Goal: Navigation & Orientation: Find specific page/section

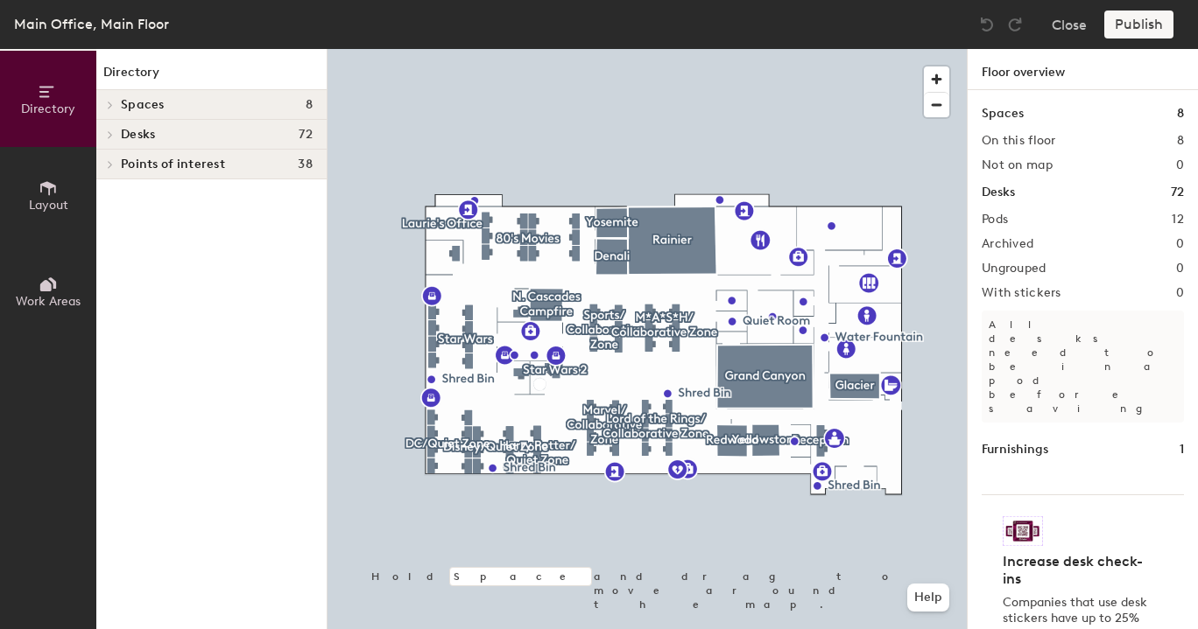
click at [234, 130] on h4 "Desks 72" at bounding box center [217, 135] width 192 height 14
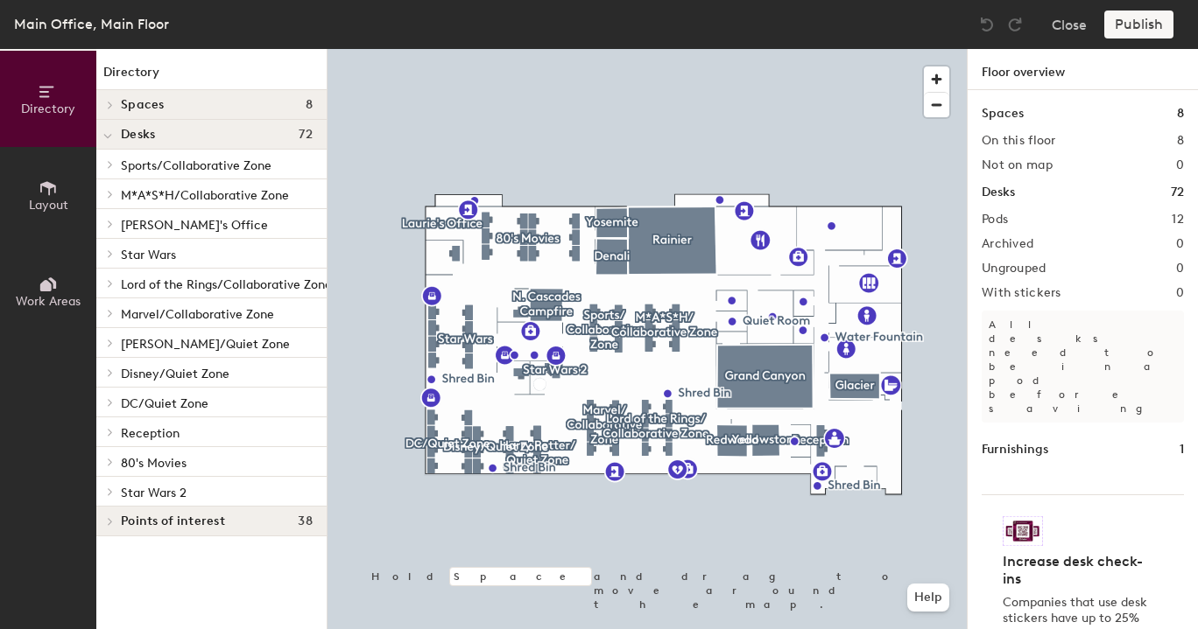
click at [176, 467] on span "80's Movies" at bounding box center [154, 463] width 66 height 15
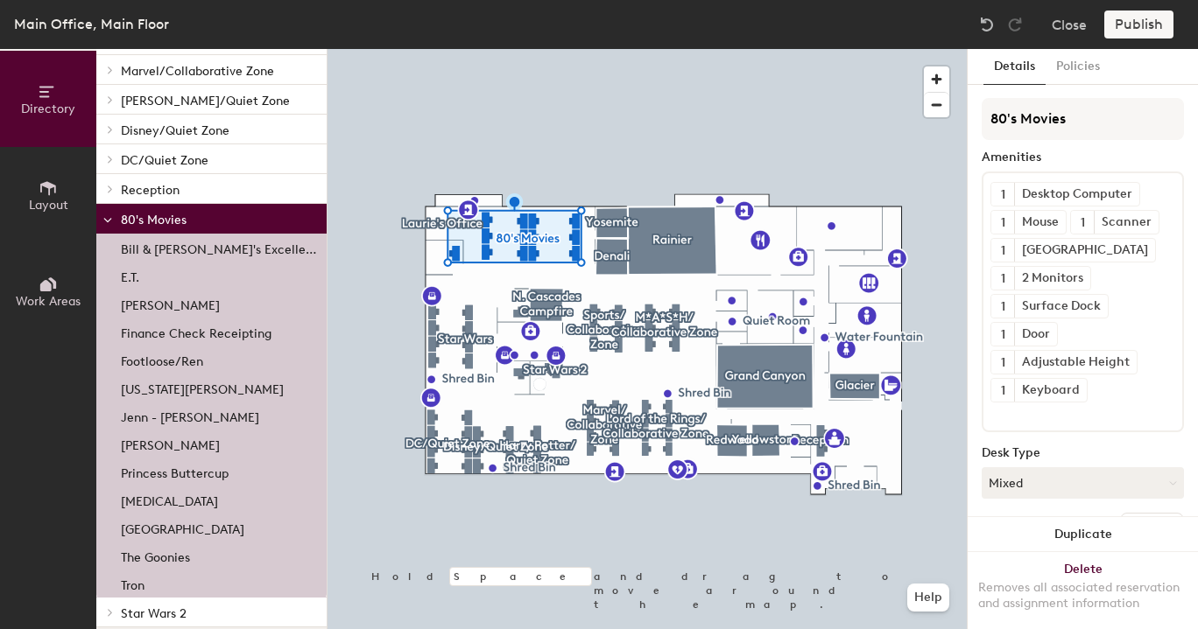
scroll to position [263, 0]
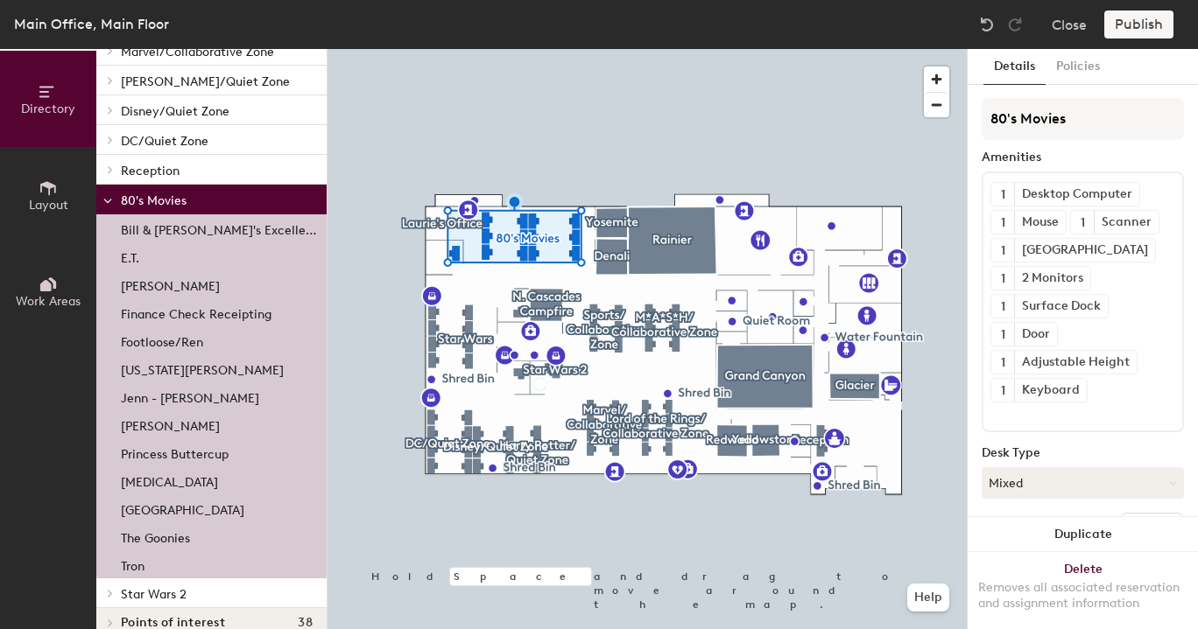
click at [149, 506] on p "[GEOGRAPHIC_DATA]" at bounding box center [182, 508] width 123 height 20
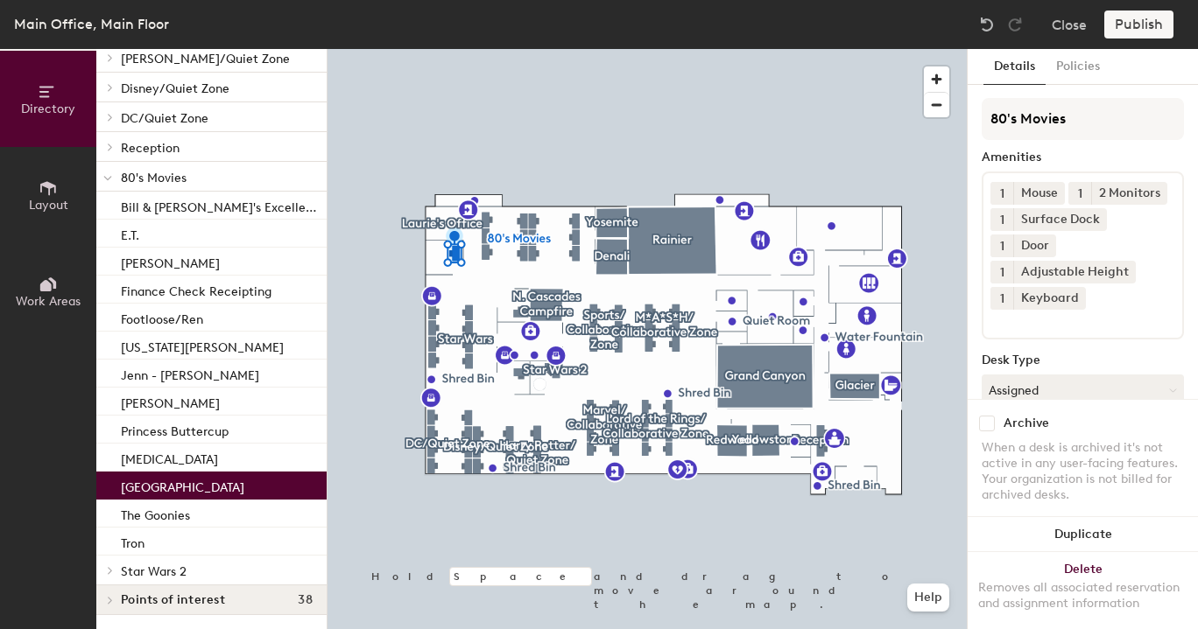
scroll to position [299, 0]
click at [178, 586] on div "Points of interest 38" at bounding box center [211, 601] width 230 height 30
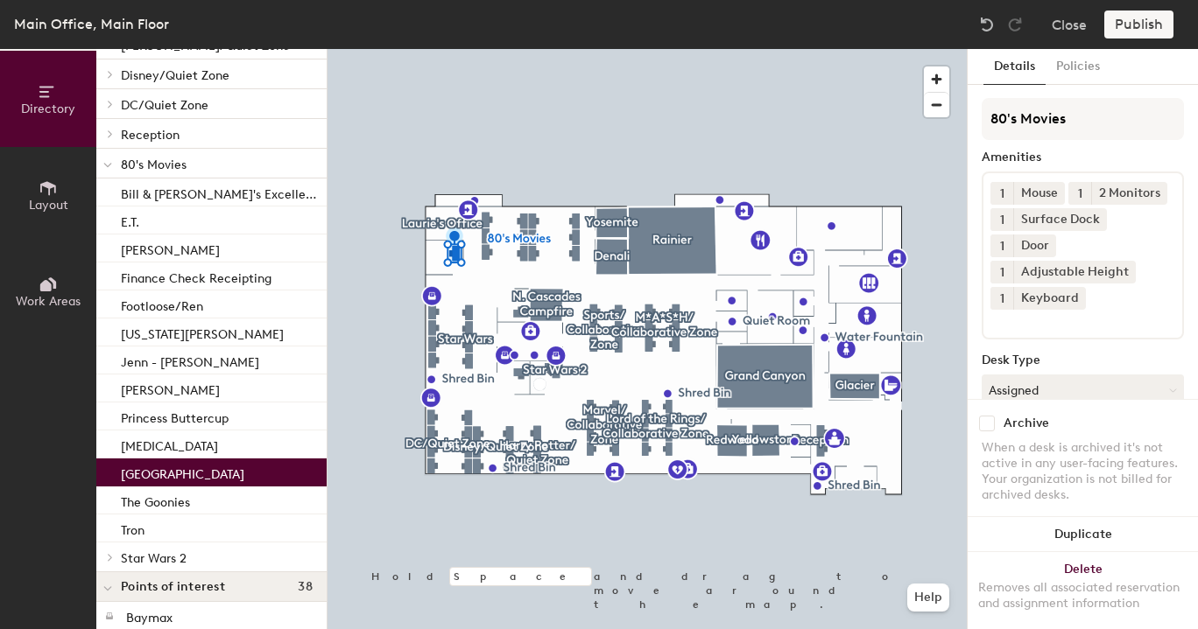
click at [191, 557] on p "Star Wars 2" at bounding box center [217, 557] width 192 height 23
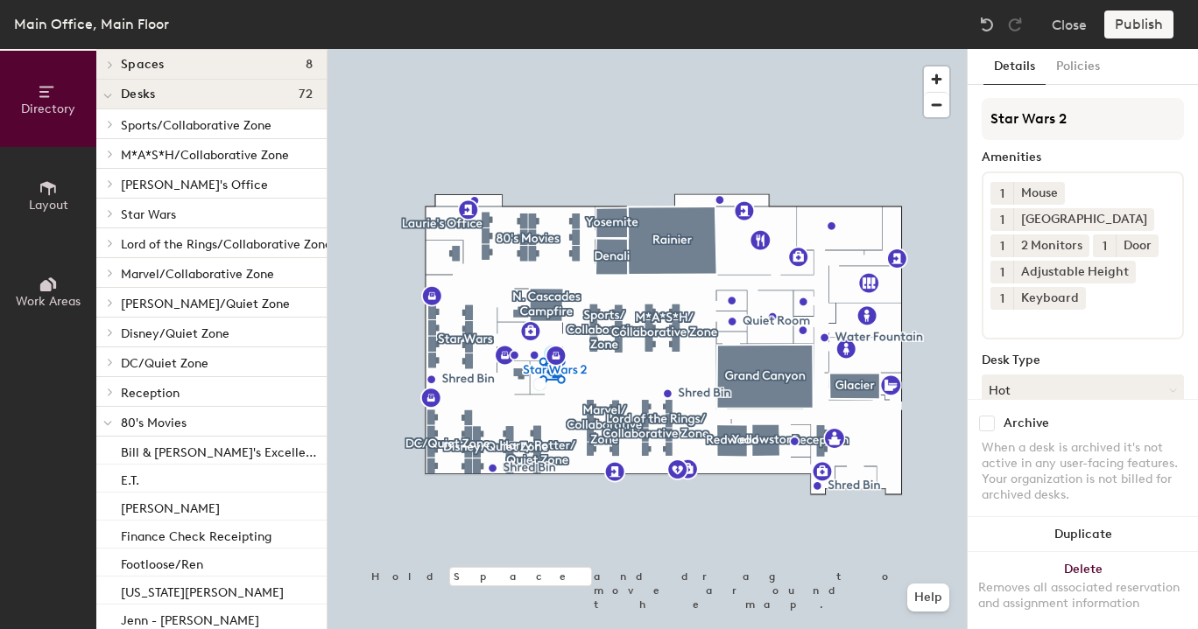
scroll to position [0, 0]
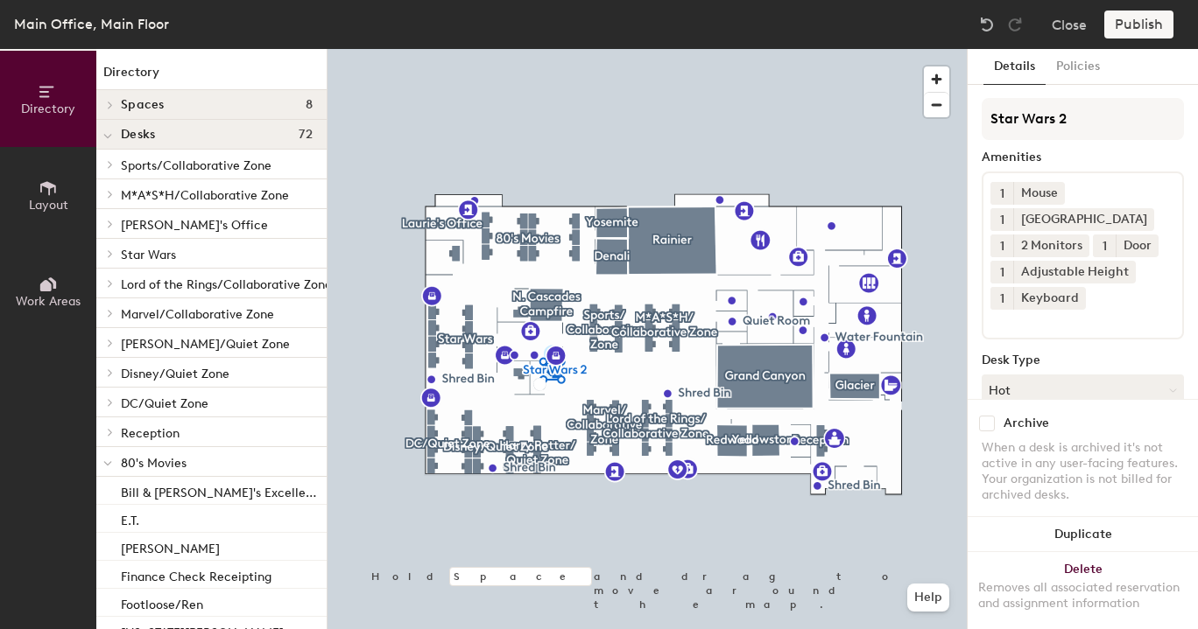
click at [104, 464] on icon at bounding box center [107, 464] width 7 height 4
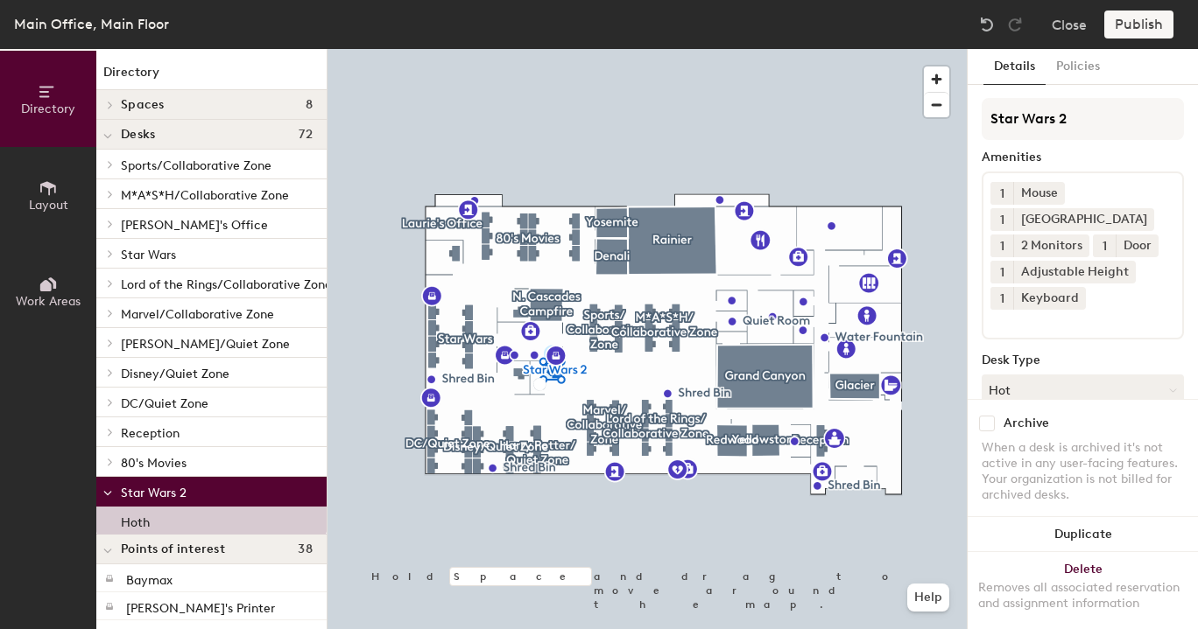
click at [112, 437] on div at bounding box center [107, 432] width 23 height 29
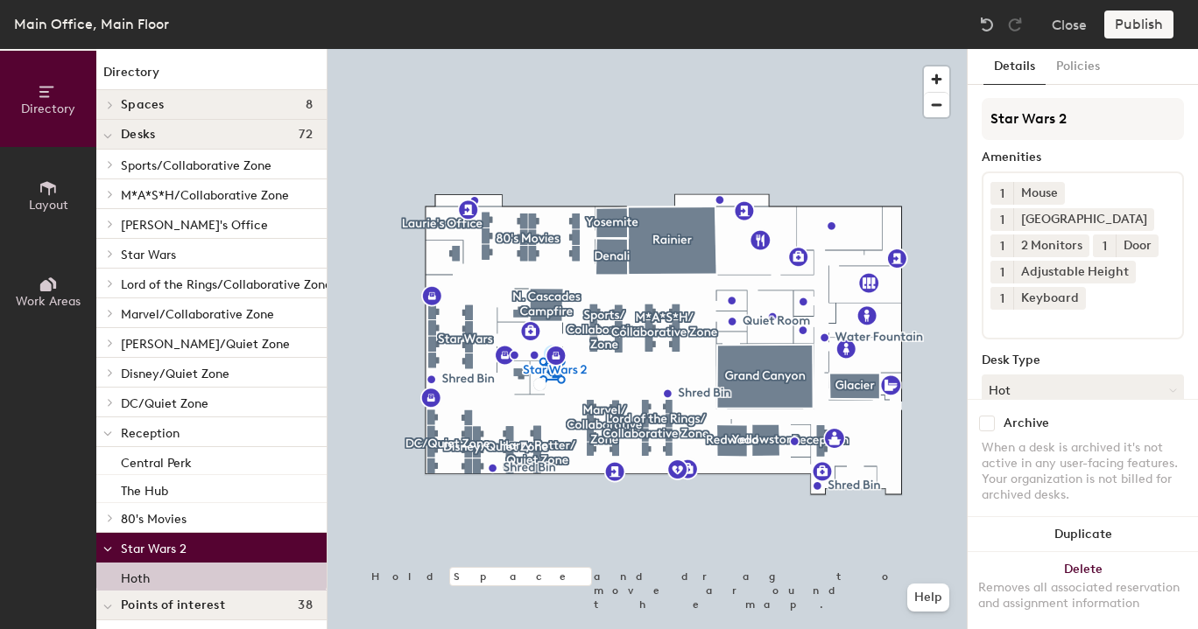
click at [105, 428] on span at bounding box center [107, 433] width 9 height 15
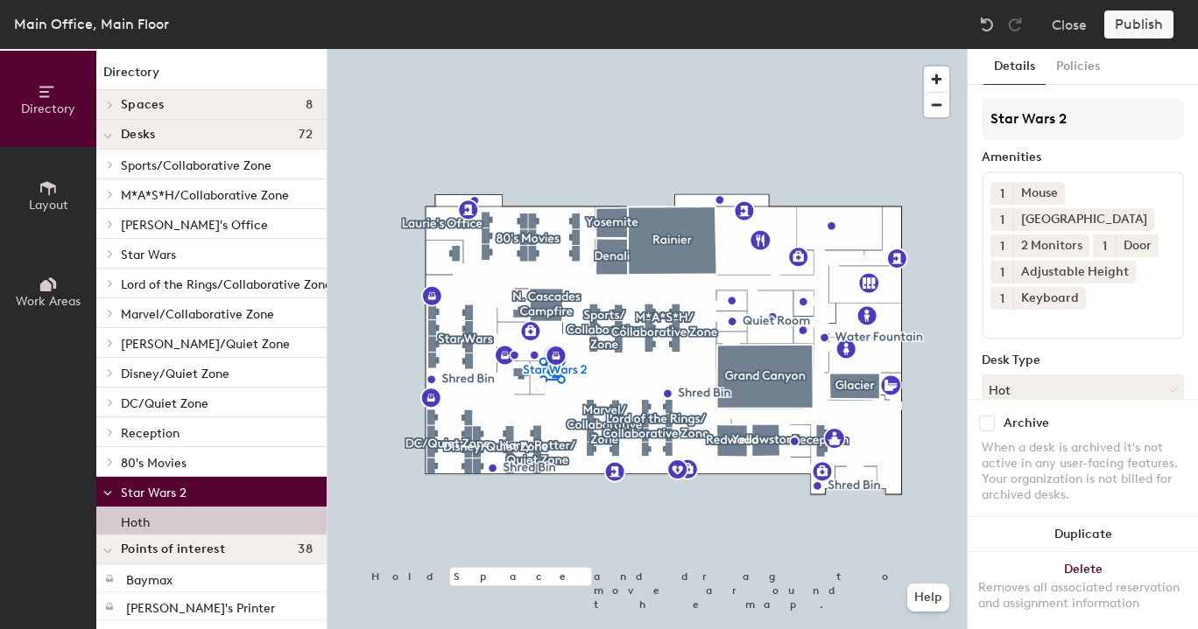
click at [104, 489] on span at bounding box center [107, 493] width 9 height 15
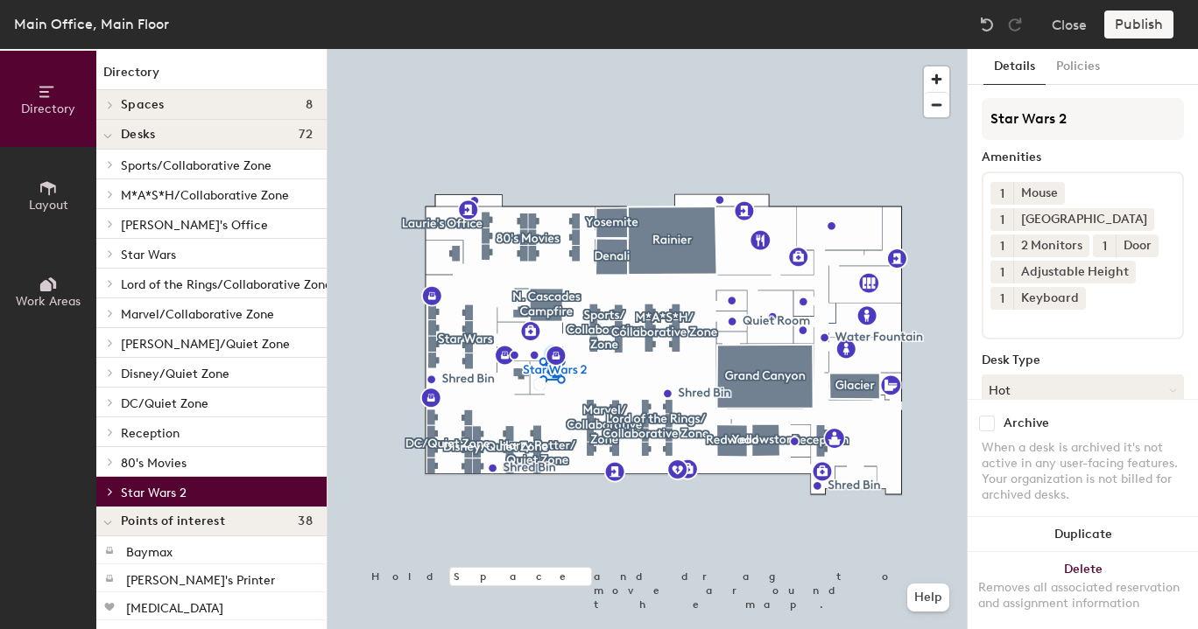
click at [114, 431] on span at bounding box center [109, 432] width 15 height 9
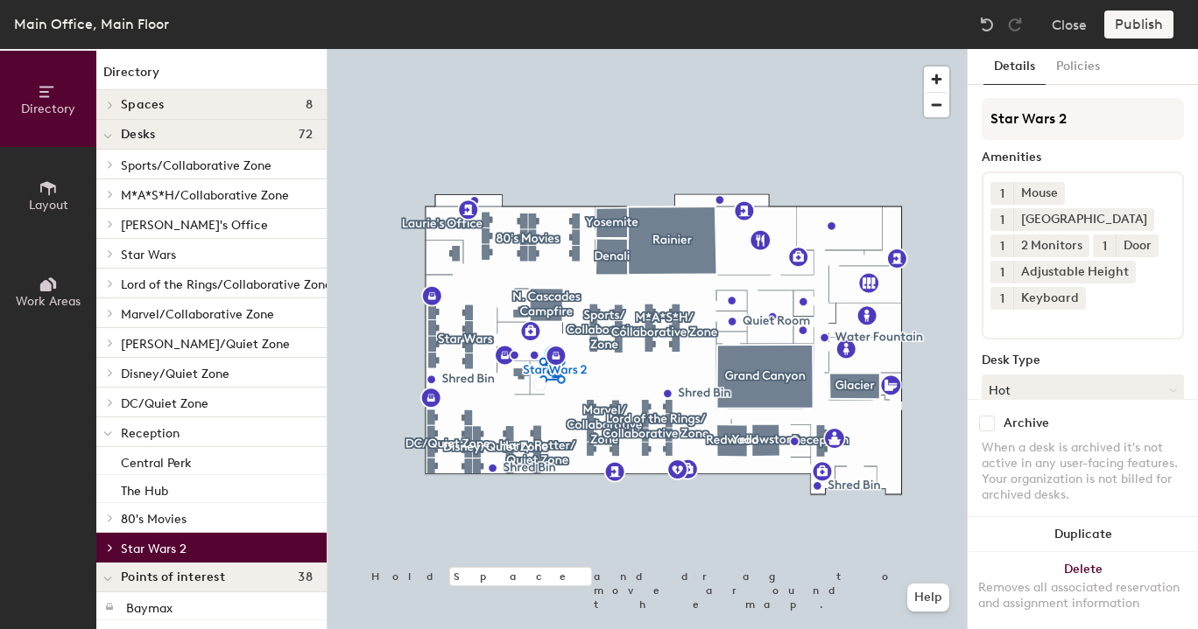
click at [186, 464] on p "Central Perk" at bounding box center [156, 461] width 71 height 20
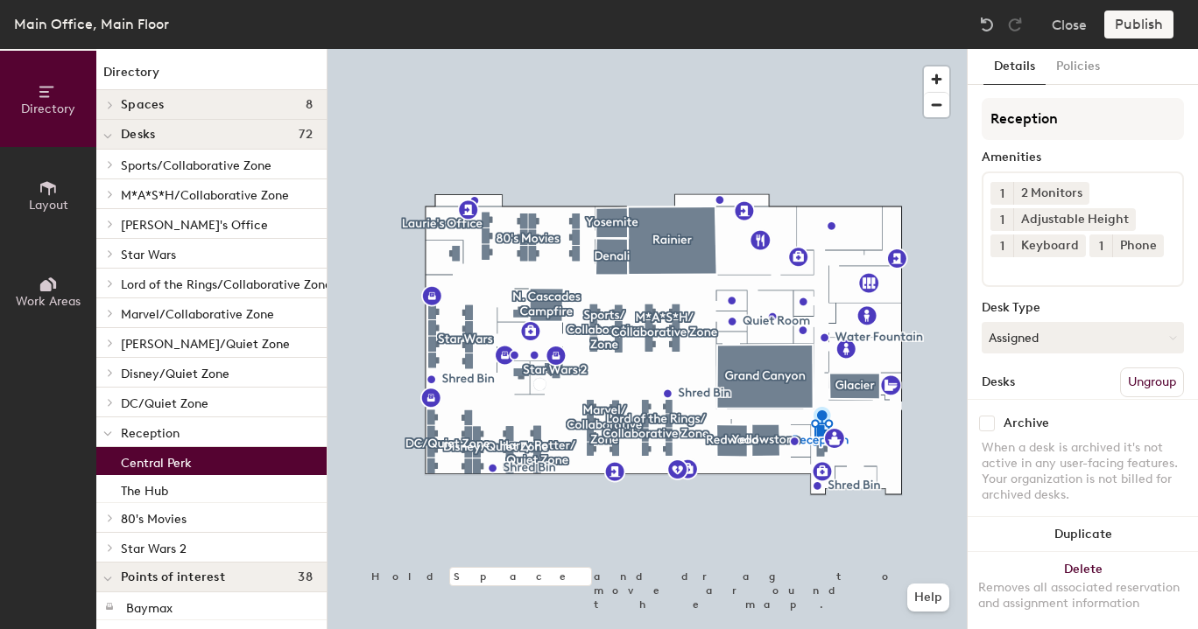
click at [194, 489] on div "The Hub" at bounding box center [211, 489] width 230 height 28
click at [205, 462] on div "Central Perk" at bounding box center [211, 461] width 230 height 28
click at [166, 433] on span "Reception" at bounding box center [150, 433] width 59 height 15
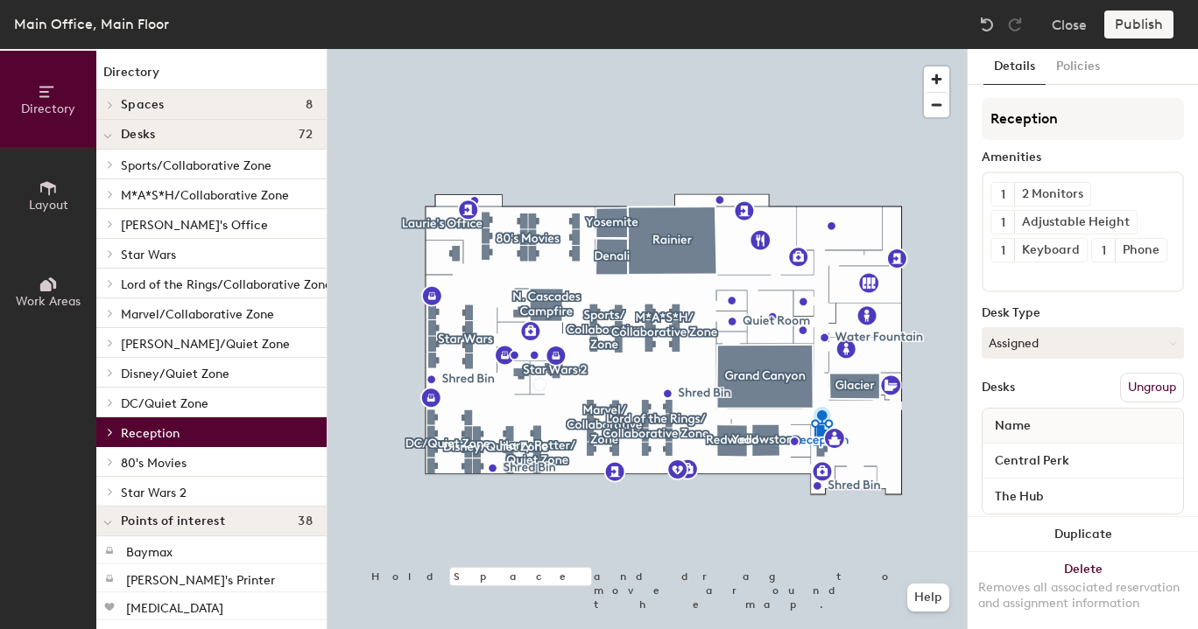
click at [137, 405] on span "DC/Quiet Zone" at bounding box center [165, 404] width 88 height 15
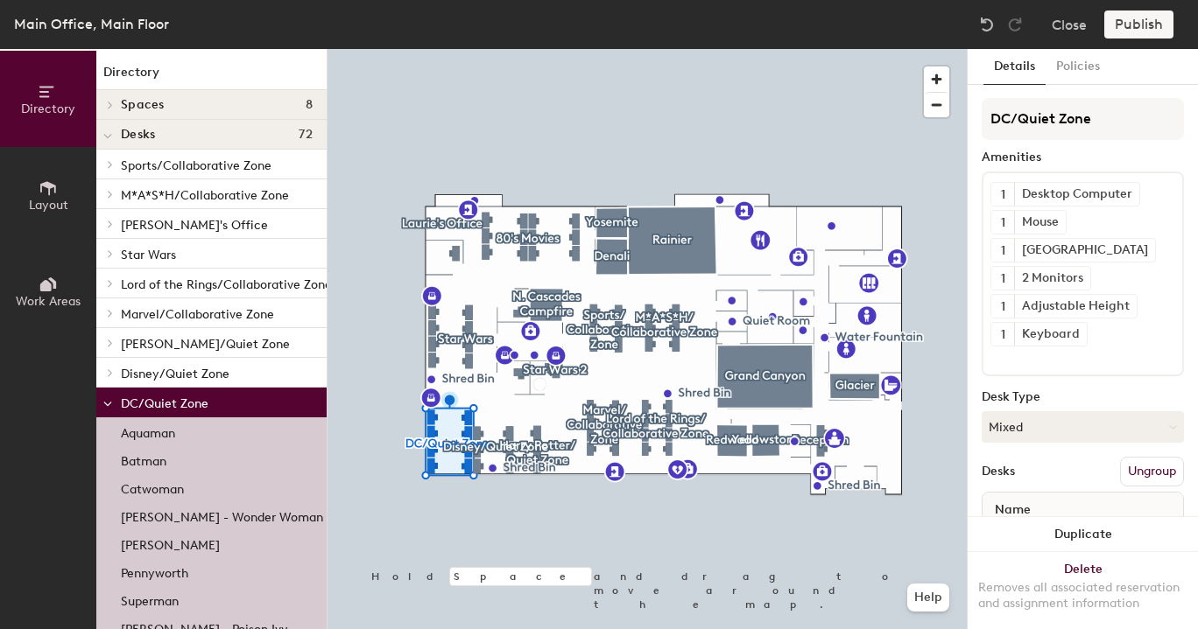
click at [154, 376] on span "Disney/Quiet Zone" at bounding box center [175, 374] width 109 height 15
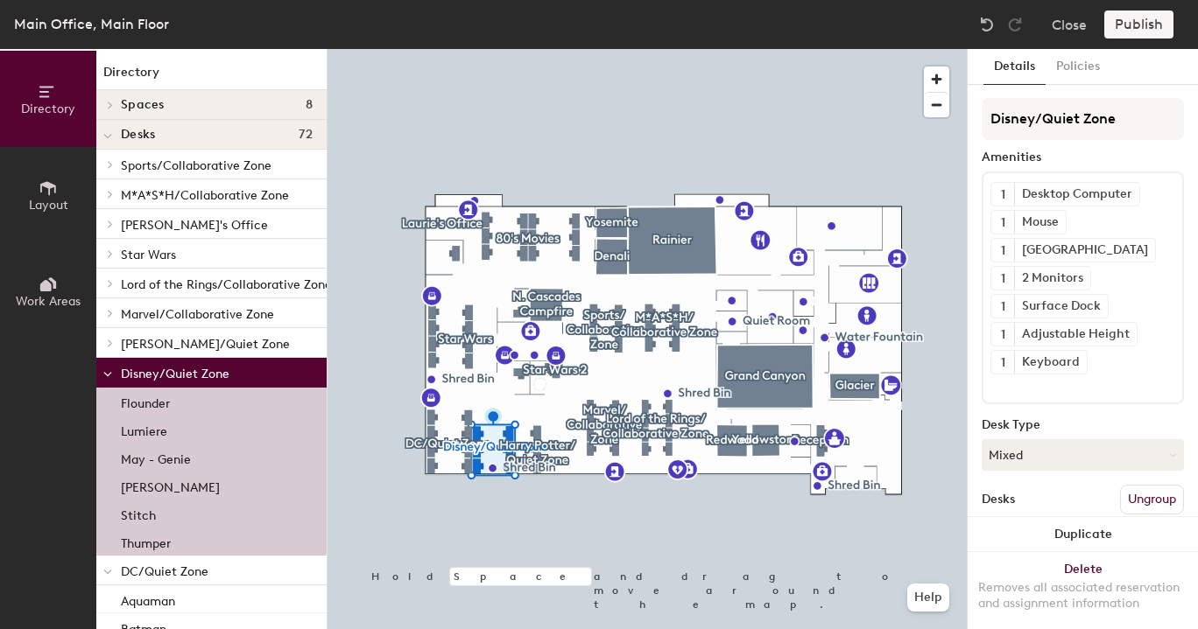
click at [166, 343] on span "[PERSON_NAME]/Quiet Zone" at bounding box center [205, 344] width 169 height 15
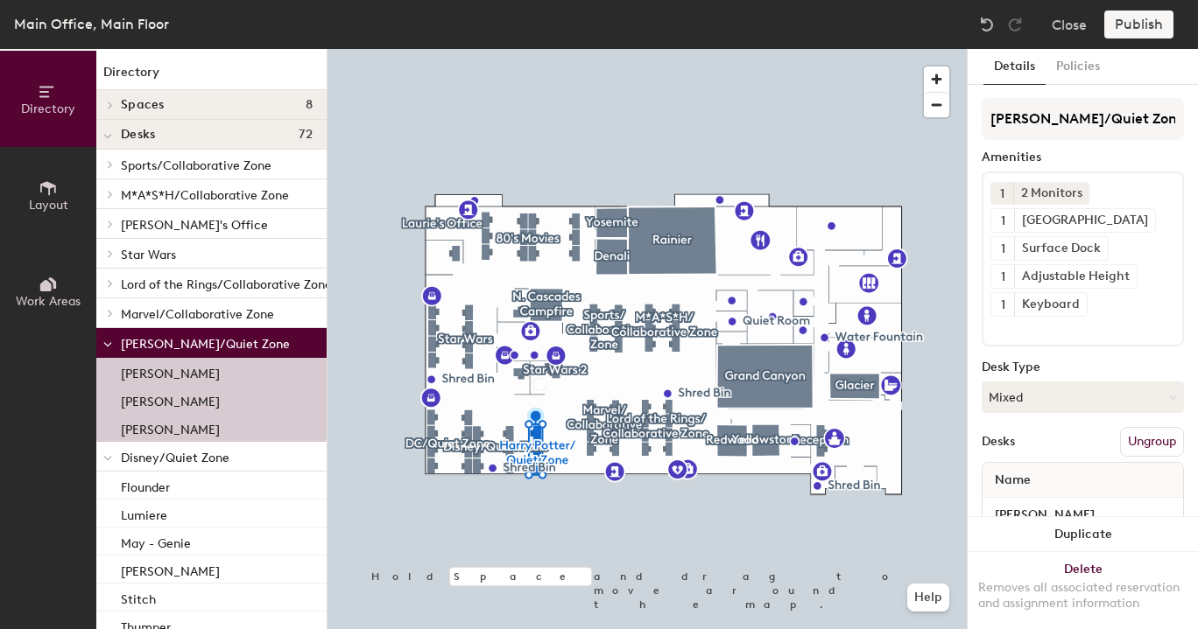
click at [169, 309] on span "Marvel/Collaborative Zone" at bounding box center [197, 314] width 153 height 15
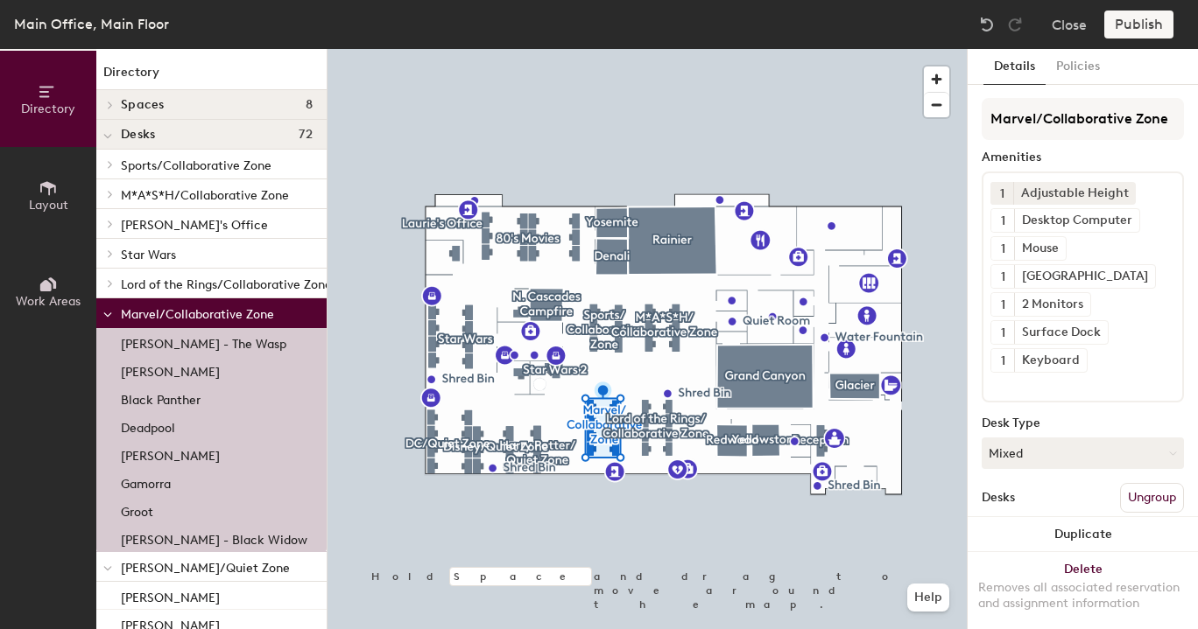
click at [171, 291] on span "Lord of the Rings/Collaborative Zone" at bounding box center [226, 285] width 211 height 15
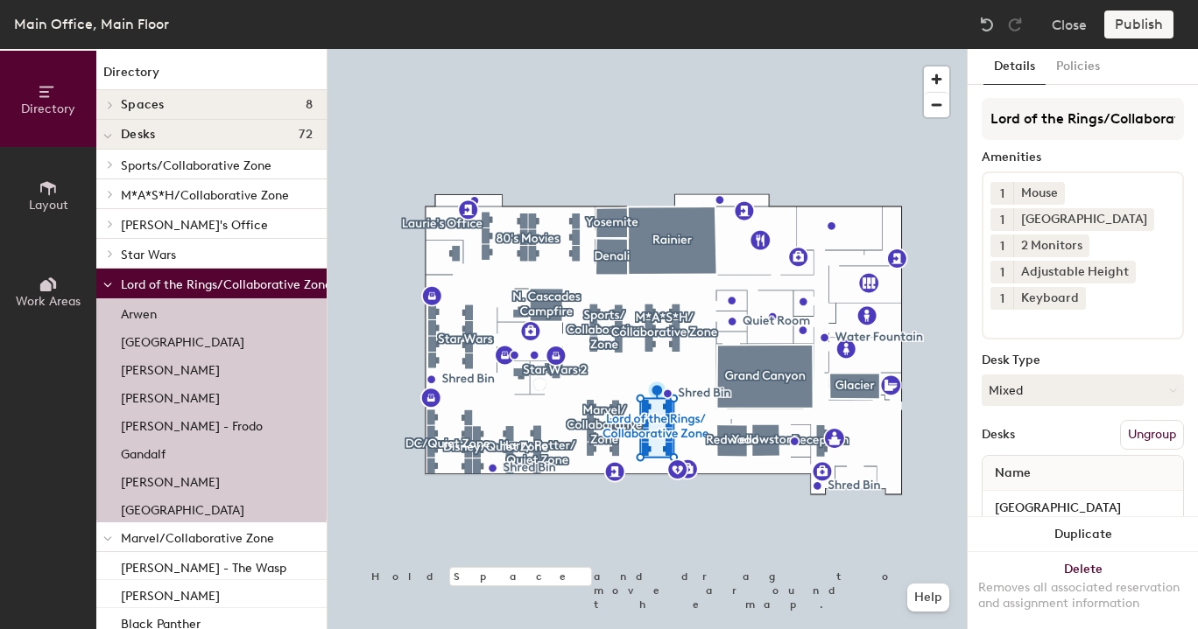
click at [171, 254] on span "Star Wars" at bounding box center [148, 255] width 55 height 15
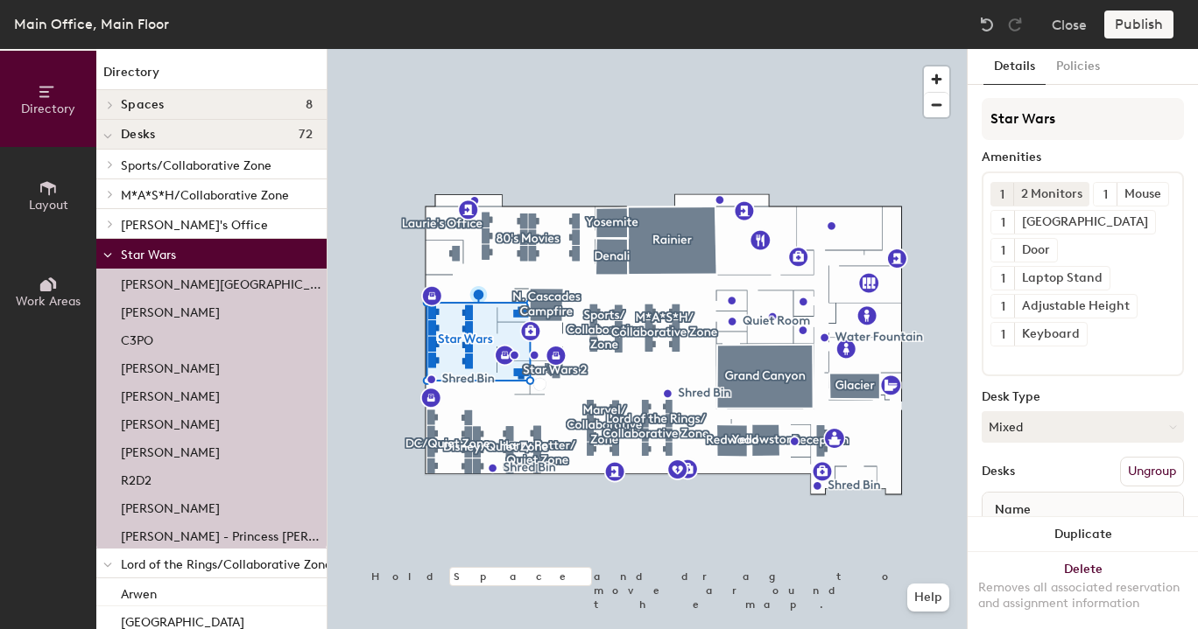
click at [166, 219] on span "[PERSON_NAME]'s Office" at bounding box center [194, 225] width 147 height 15
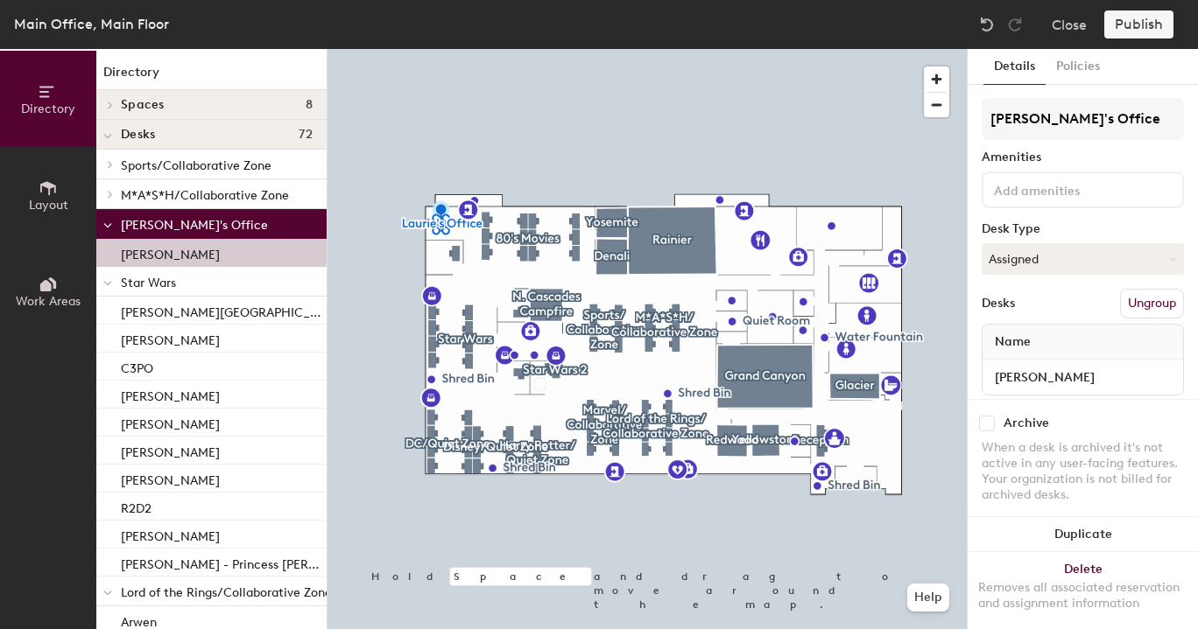
click at [166, 204] on p "M*A*S*H/Collaborative Zone" at bounding box center [217, 194] width 192 height 23
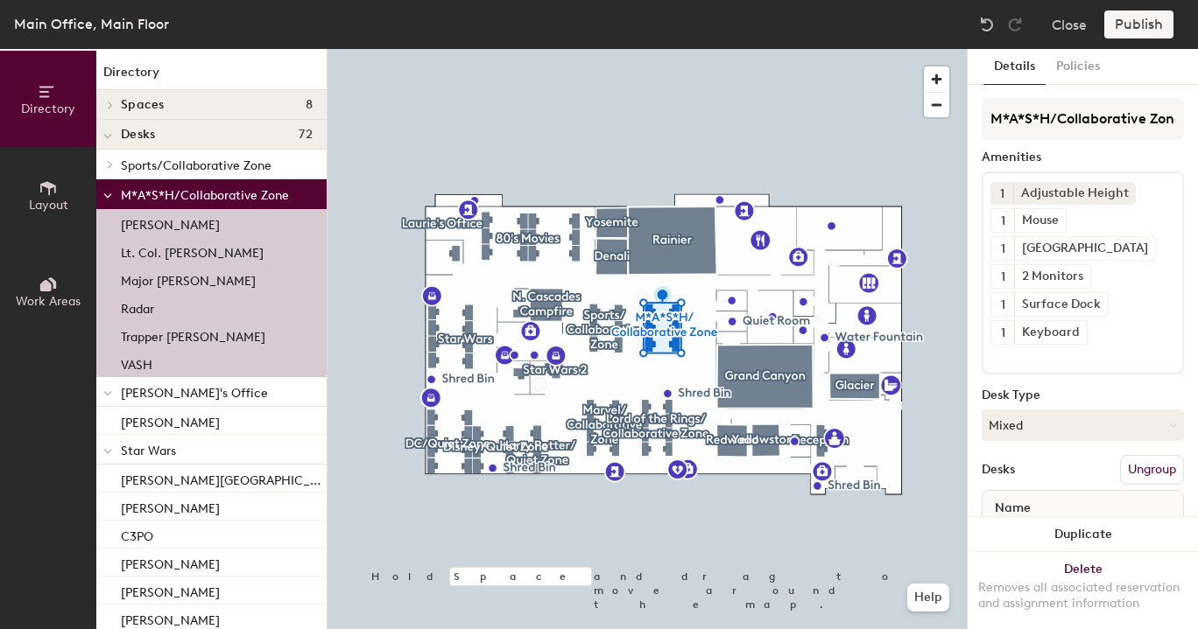
click at [166, 204] on p "M*A*S*H/Collaborative Zone" at bounding box center [217, 194] width 192 height 23
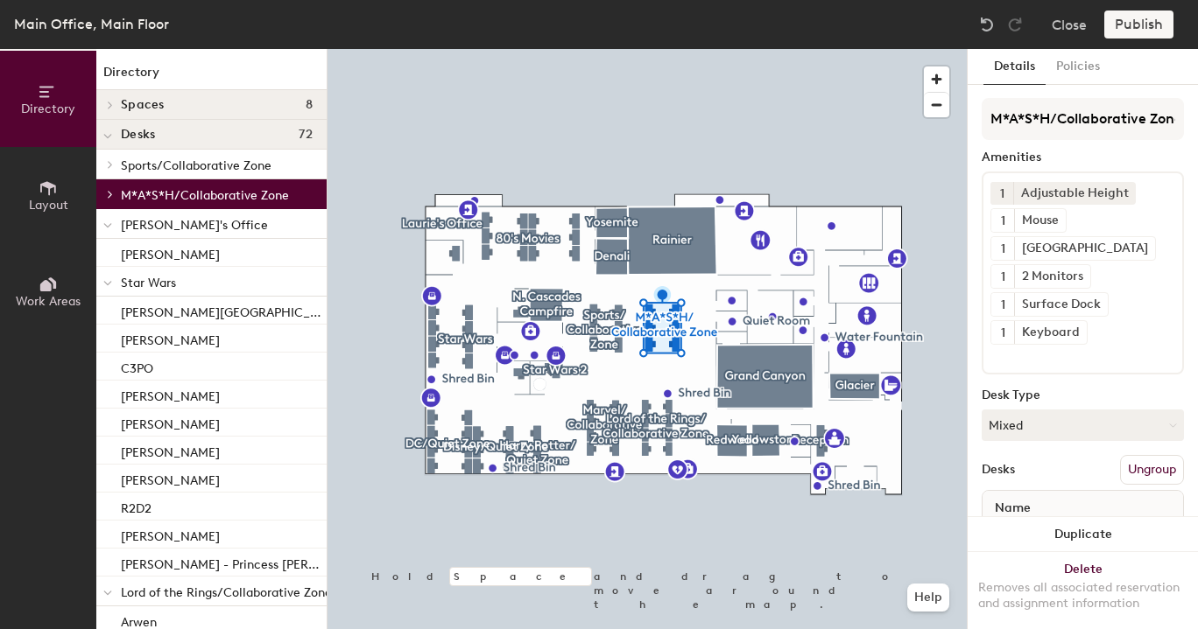
click at [158, 165] on span "Sports/Collaborative Zone" at bounding box center [196, 165] width 151 height 15
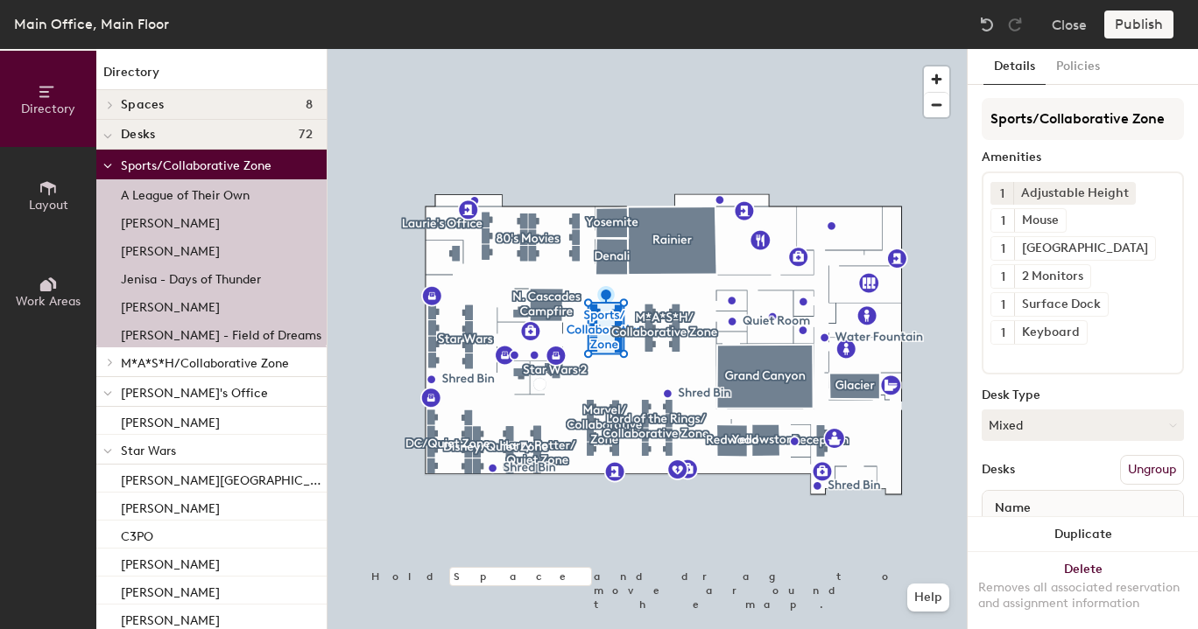
click at [158, 165] on span "Sports/Collaborative Zone" at bounding box center [196, 165] width 151 height 15
